Goal: Task Accomplishment & Management: Manage account settings

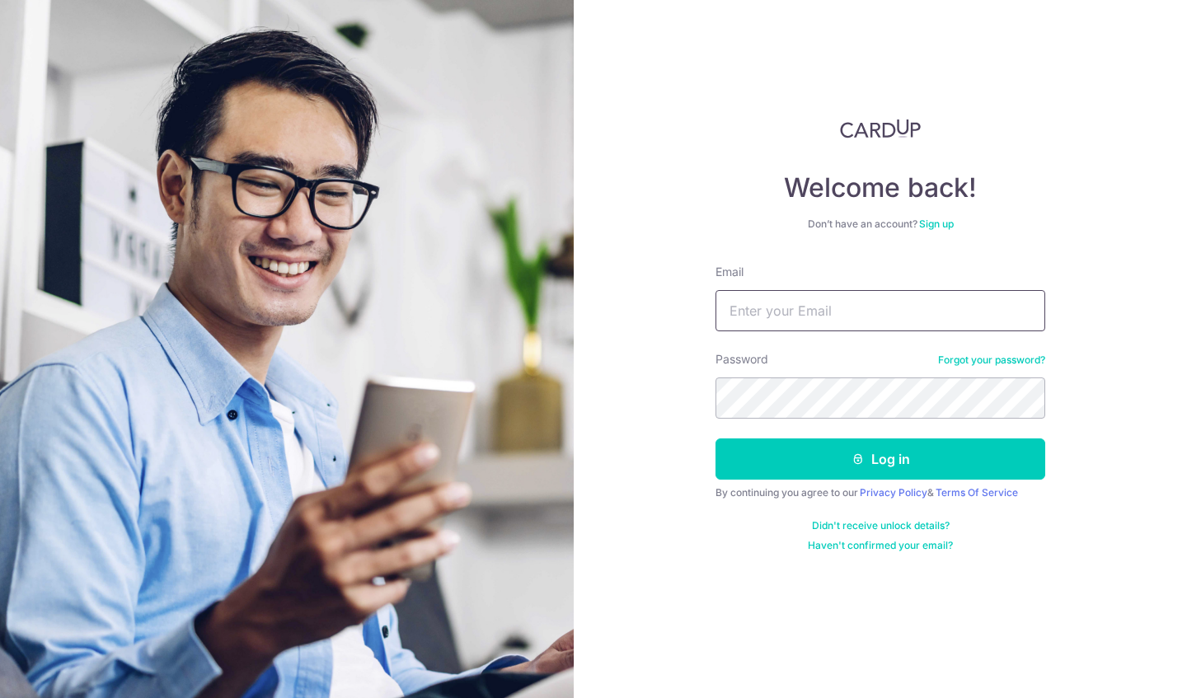
click at [778, 318] on input "Email" at bounding box center [881, 310] width 330 height 41
type input "[EMAIL_ADDRESS][DOMAIN_NAME]"
click at [716, 439] on button "Log in" at bounding box center [881, 459] width 330 height 41
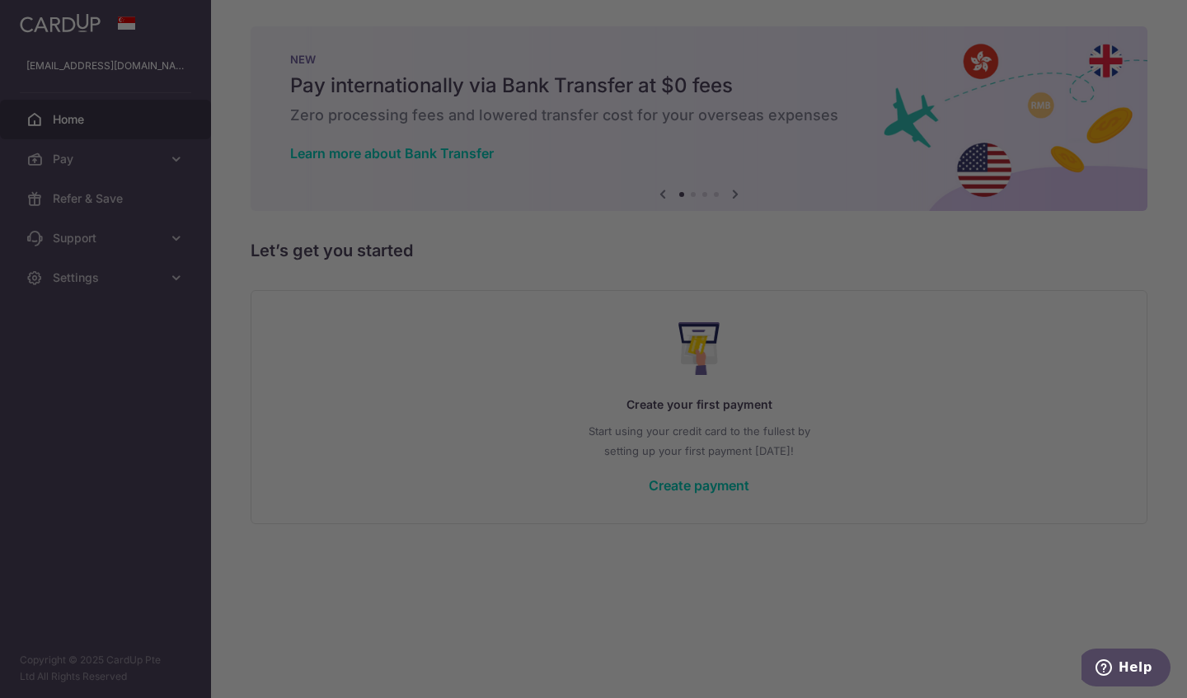
click at [862, 468] on div at bounding box center [599, 352] width 1199 height 705
